Goal: Task Accomplishment & Management: Use online tool/utility

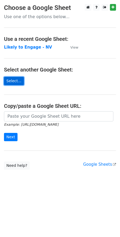
click at [18, 81] on link "Select..." at bounding box center [14, 81] width 20 height 8
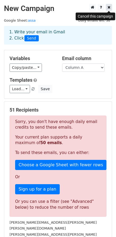
click at [108, 7] on icon at bounding box center [109, 7] width 3 height 4
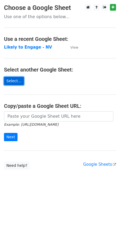
click at [15, 80] on link "Select..." at bounding box center [14, 81] width 20 height 8
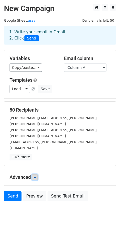
click at [33, 174] on link at bounding box center [35, 177] width 6 height 6
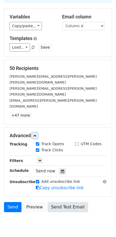
scroll to position [44, 0]
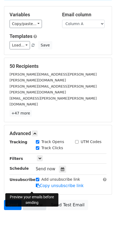
click at [41, 199] on link "Preview" at bounding box center [34, 204] width 23 height 10
